Goal: Information Seeking & Learning: Understand process/instructions

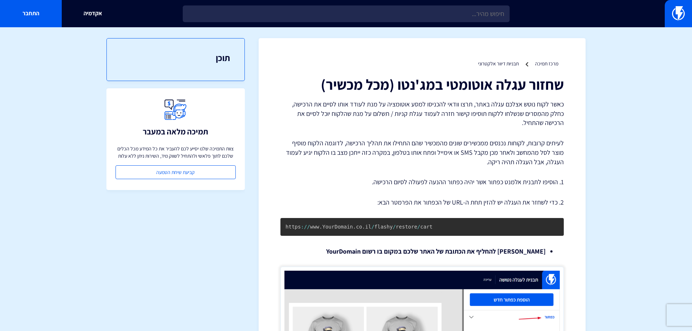
click at [466, 130] on div "שחזור עגלה אוטומטי במג'נטו (מכל מכשיר) כאשר לקוח נוטש אצלכם עגלה באתר, תרצו ווד…" at bounding box center [421, 253] width 283 height 354
drag, startPoint x: 476, startPoint y: 116, endPoint x: 389, endPoint y: 109, distance: 87.1
click at [389, 109] on p "כאשר לקוח נוטש אצלכם עגלה באתר, תרצו וודאי להכניסו למסע אוטומציה על מנת לעודד א…" at bounding box center [421, 114] width 283 height 28
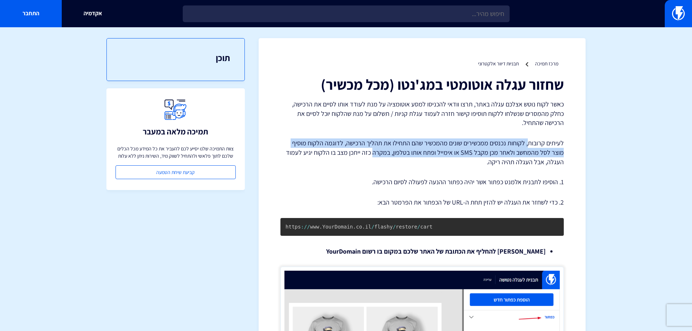
drag, startPoint x: 529, startPoint y: 144, endPoint x: 389, endPoint y: 148, distance: 139.2
click at [389, 148] on p "לעיתים קרובות, לקוחות נכנסים ממכשירים שונים מהמכשיר שהם התחילו את תהליך הרכישה,…" at bounding box center [421, 152] width 283 height 28
click at [395, 145] on p "לעיתים קרובות, לקוחות נכנסים ממכשירים שונים מהמכשיר שהם התחילו את תהליך הרכישה,…" at bounding box center [421, 152] width 283 height 28
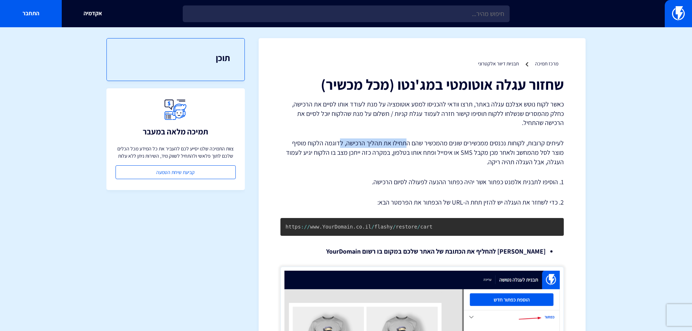
drag, startPoint x: 407, startPoint y: 145, endPoint x: 341, endPoint y: 142, distance: 66.6
click at [341, 142] on p "לעיתים קרובות, לקוחות נכנסים ממכשירים שונים מהמכשיר שהם התחילו את תהליך הרכישה,…" at bounding box center [421, 152] width 283 height 28
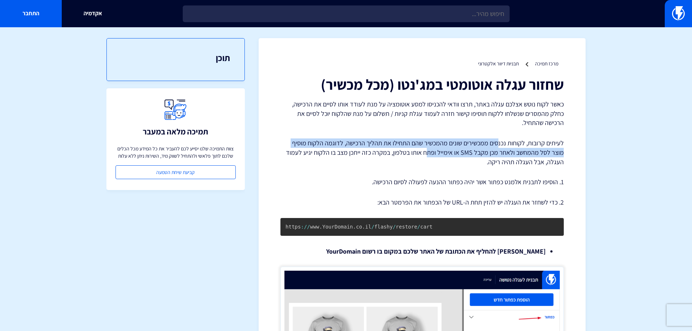
drag, startPoint x: 499, startPoint y: 148, endPoint x: 443, endPoint y: 150, distance: 56.0
click at [443, 150] on p "לעיתים קרובות, לקוחות נכנסים ממכשירים שונים מהמכשיר שהם התחילו את תהליך הרכישה,…" at bounding box center [421, 152] width 283 height 28
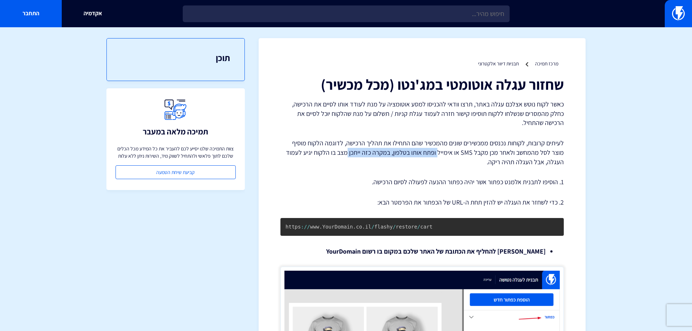
drag, startPoint x: 452, startPoint y: 152, endPoint x: 362, endPoint y: 153, distance: 90.1
click at [362, 153] on p "לעיתים קרובות, לקוחות נכנסים ממכשירים שונים מהמכשיר שהם התחילו את תהליך הרכישה,…" at bounding box center [421, 152] width 283 height 28
drag, startPoint x: 509, startPoint y: 183, endPoint x: 448, endPoint y: 182, distance: 61.0
click at [448, 182] on p "1. הוסיפו לתבנית אלמנט כפתור אשר יהיה כפתור ההנעה לפעולה לסיום הרכישה." at bounding box center [421, 181] width 283 height 9
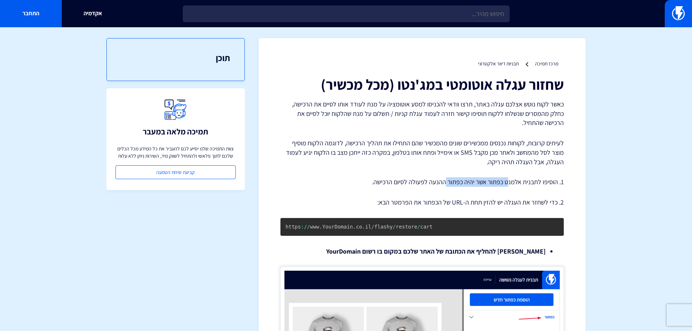
click at [448, 182] on p "1. הוסיפו לתבנית אלמנט כפתור אשר יהיה כפתור ההנעה לפעולה לסיום הרכישה." at bounding box center [421, 181] width 283 height 9
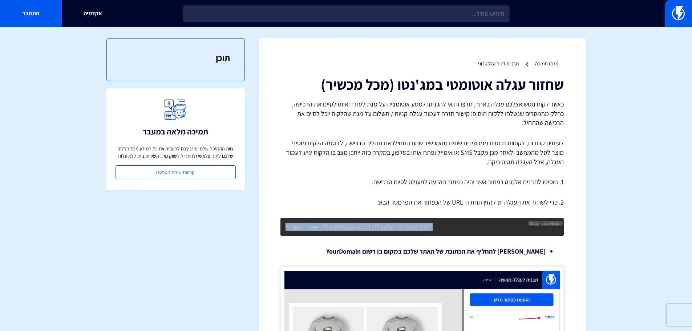
drag, startPoint x: 425, startPoint y: 230, endPoint x: 287, endPoint y: 229, distance: 138.4
click at [287, 229] on pre "https : / / www . YourDomain . co . il / flashy / restore / cart" at bounding box center [421, 227] width 283 height 18
click at [532, 222] on span "Copy" at bounding box center [534, 223] width 8 height 5
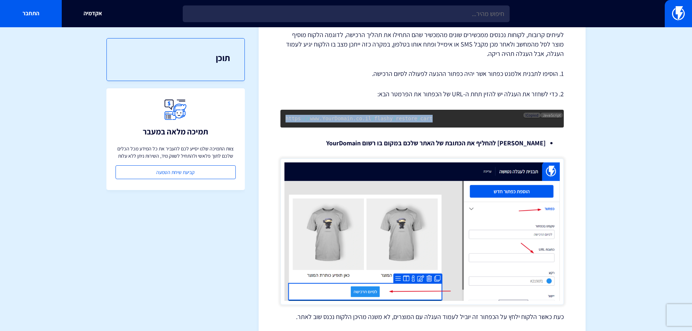
scroll to position [109, 0]
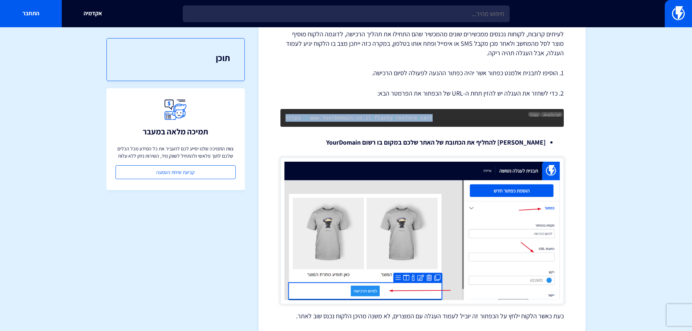
click at [353, 119] on span "." at bounding box center [354, 118] width 3 height 6
click at [347, 117] on code "https : / / www . YourDomain . co . il / flashy / restore / cart" at bounding box center [359, 118] width 147 height 6
drag, startPoint x: 349, startPoint y: 118, endPoint x: 319, endPoint y: 122, distance: 30.5
click at [319, 122] on pre "https : / / www . YourDomain . co . il / flashy / restore / cart" at bounding box center [421, 118] width 283 height 18
drag, startPoint x: 428, startPoint y: 118, endPoint x: 272, endPoint y: 117, distance: 155.5
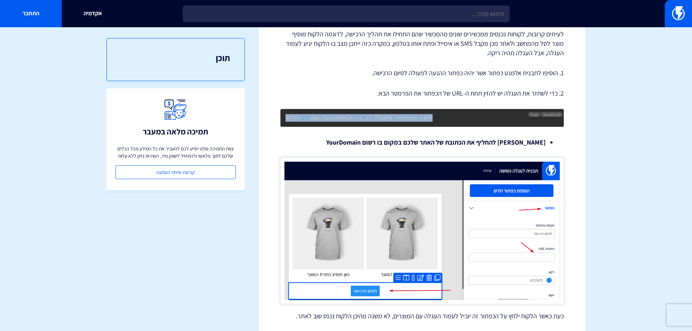
click at [272, 117] on div "מרכז תמיכה תבניות דיוור אלקטרוני שחזור עגלה אוטומטי במג'נטו (מכל מכשיר) 1. הוסי…" at bounding box center [422, 141] width 327 height 424
copy code "https : / / www . YourDomain . co . il / flashy / restore / cart"
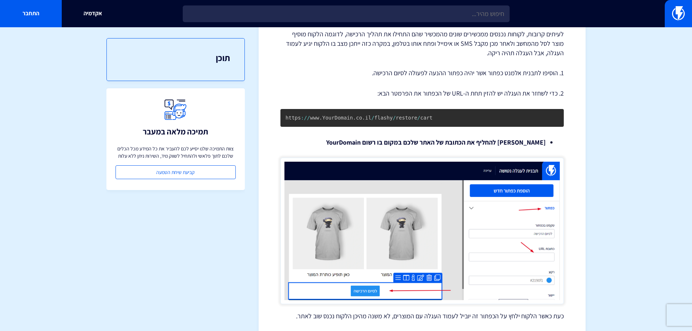
click at [578, 145] on div "מרכז תמיכה תבניות דיוור אלקטרוני שחזור עגלה אוטומטי במג'נטו (מכל מכשיר) 1. הוסי…" at bounding box center [422, 141] width 327 height 424
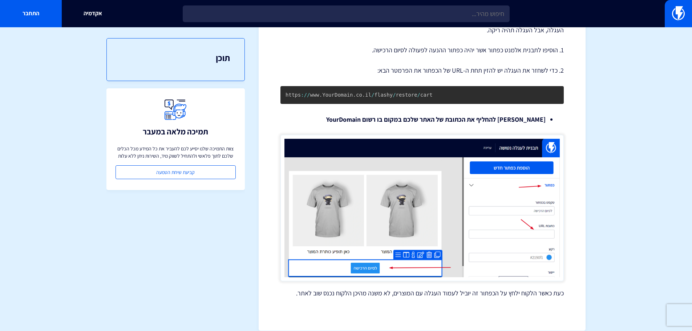
scroll to position [142, 0]
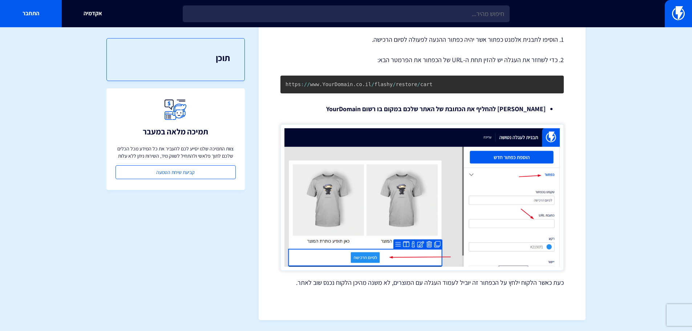
click at [610, 198] on section "מרכז תמיכה תבניות דיוור אלקטרוני שחזור עגלה אוטומטי במג'נטו (מכל מכשיר) 1. הוסי…" at bounding box center [346, 108] width 692 height 446
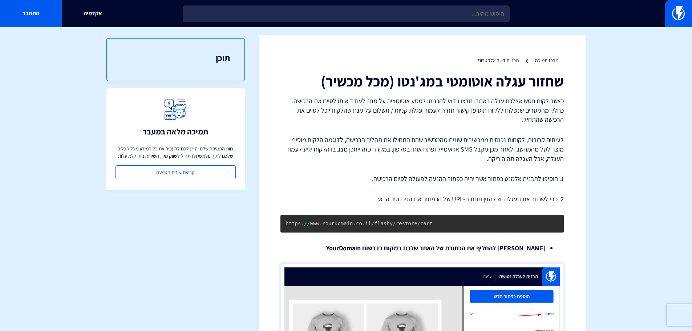
scroll to position [0, 0]
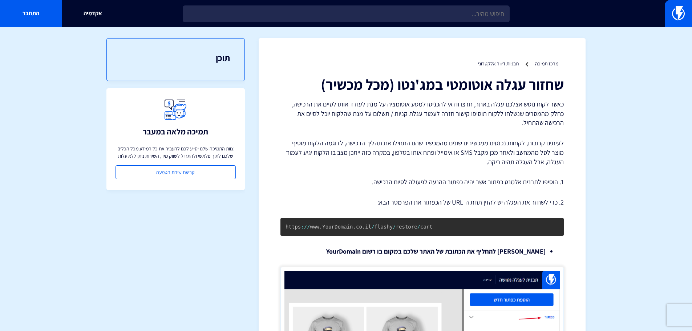
click at [402, 99] on div "שחזור עגלה אוטומטי במג'נטו (מכל מכשיר) כאשר לקוח נוטש אצלכם עגלה באתר, תרצו ווד…" at bounding box center [421, 253] width 283 height 354
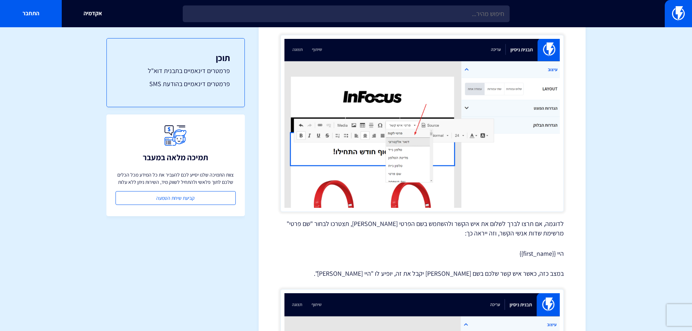
scroll to position [400, 0]
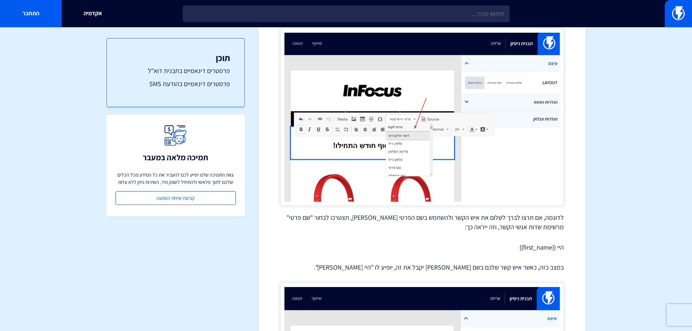
click at [394, 243] on p "היי {{first_name}}" at bounding box center [421, 247] width 283 height 9
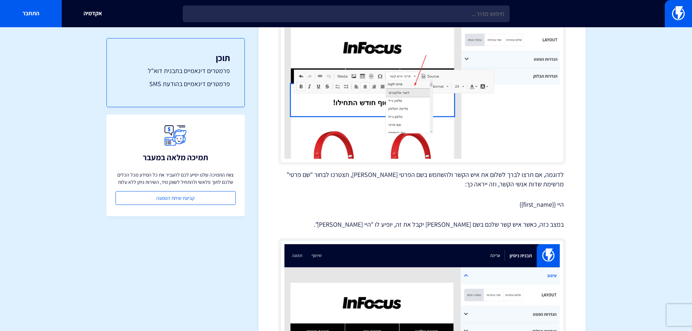
scroll to position [314, 0]
